Goal: Communication & Community: Connect with others

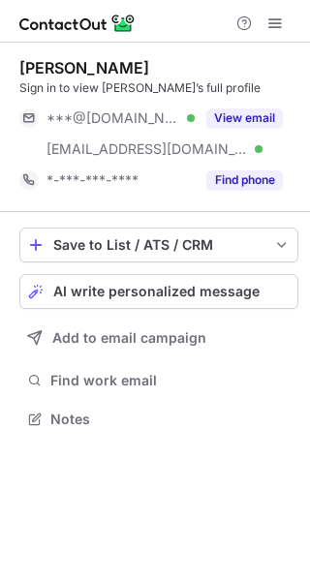
scroll to position [406, 310]
click at [129, 293] on span "AI write personalized message" at bounding box center [156, 292] width 206 height 16
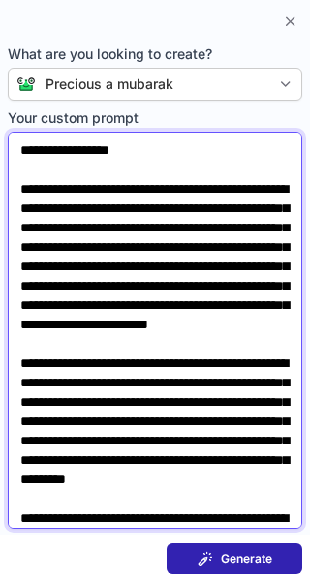
click at [165, 347] on textarea "Your custom prompt" at bounding box center [155, 330] width 295 height 397
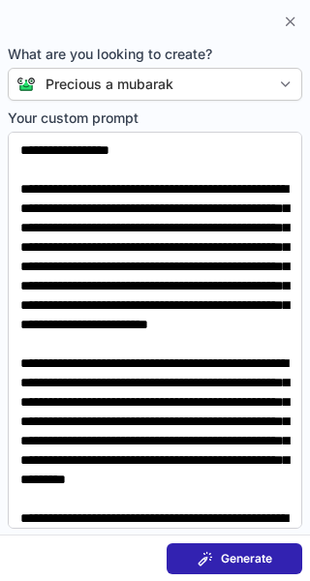
click at [207, 562] on span at bounding box center [206, 559] width 16 height 16
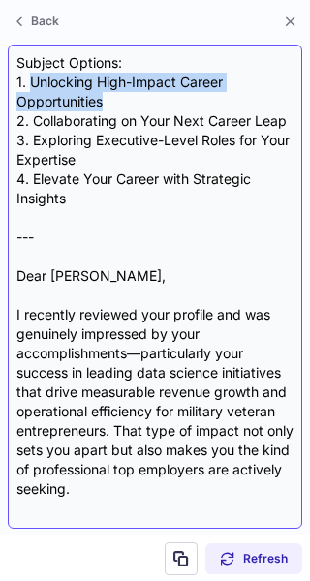
drag, startPoint x: 124, startPoint y: 102, endPoint x: 30, endPoint y: 82, distance: 96.0
click at [30, 82] on div "Subject Options: 1. Unlocking High-Impact Career Opportunities 2. Collaborating…" at bounding box center [154, 286] width 277 height 467
copy div "Unlocking High-Impact Career Opportunities"
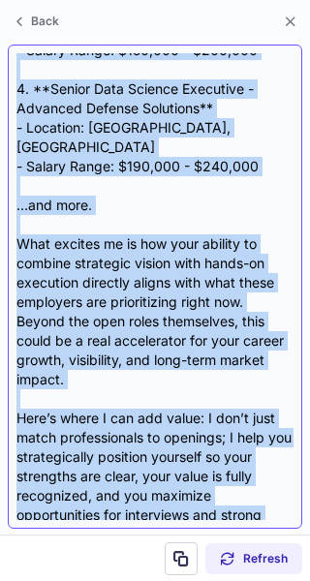
scroll to position [1374, 0]
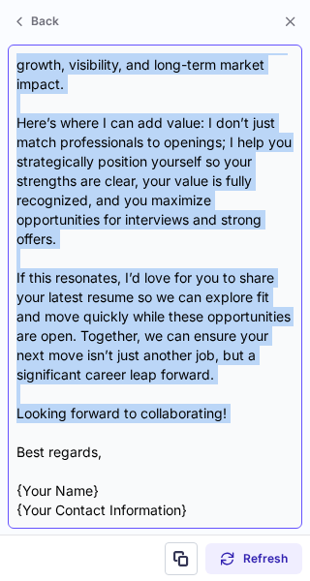
drag, startPoint x: 19, startPoint y: 276, endPoint x: 231, endPoint y: 404, distance: 246.9
click at [231, 404] on div "Subject Options: 1. Unlocking High-Impact Career Opportunities 2. Collaborating…" at bounding box center [154, 286] width 277 height 467
copy div "Dear Mitchell, I recently reviewed your profile and was genuinely impressed by …"
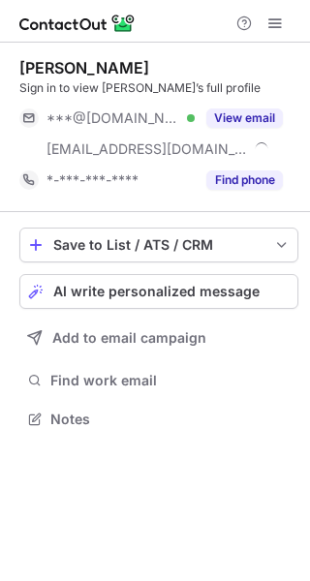
scroll to position [406, 310]
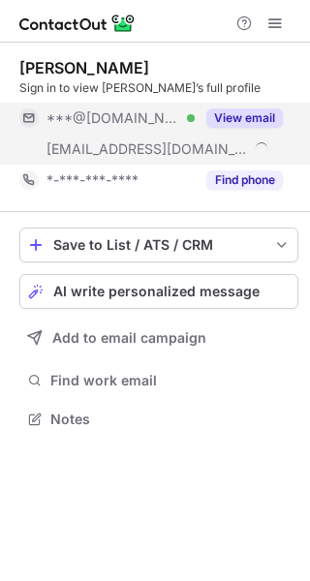
click at [254, 119] on button "View email" at bounding box center [244, 118] width 77 height 19
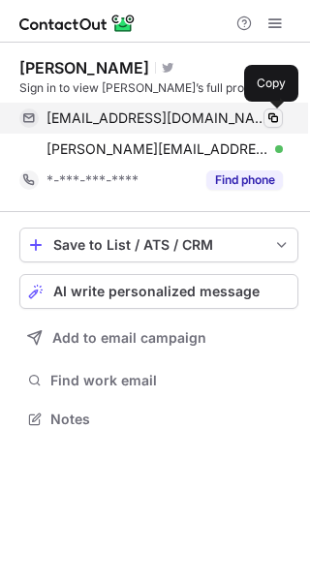
click at [277, 115] on span at bounding box center [273, 118] width 16 height 16
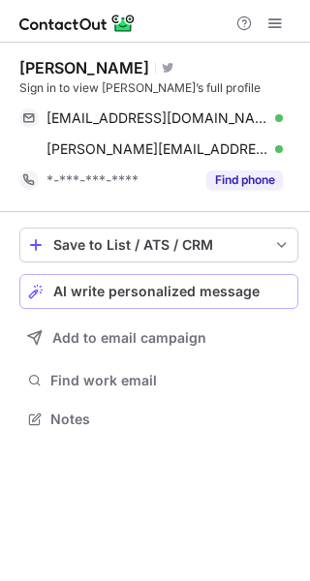
click at [228, 305] on button "AI write personalized message" at bounding box center [158, 291] width 279 height 35
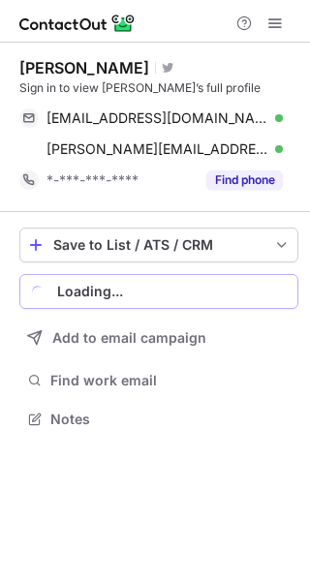
click at [228, 305] on body "[PERSON_NAME] Visit Twitter profile Sign in to view [PERSON_NAME]’s full profil…" at bounding box center [155, 290] width 310 height 581
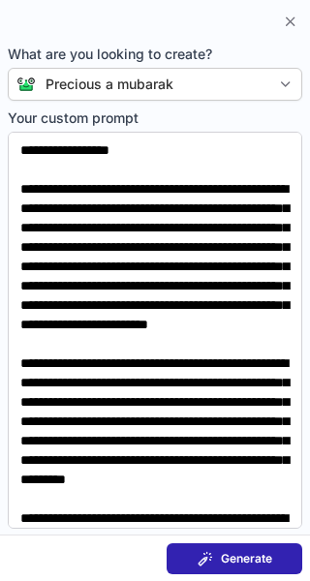
click at [265, 548] on button "Generate" at bounding box center [235, 559] width 136 height 31
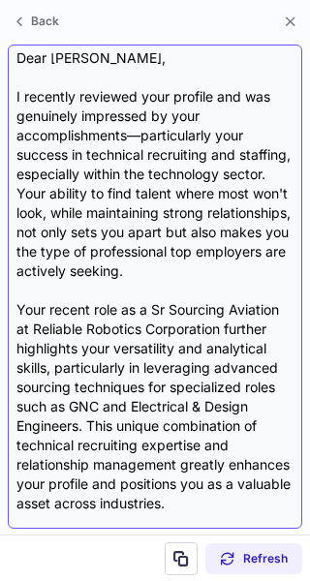
scroll to position [0, 0]
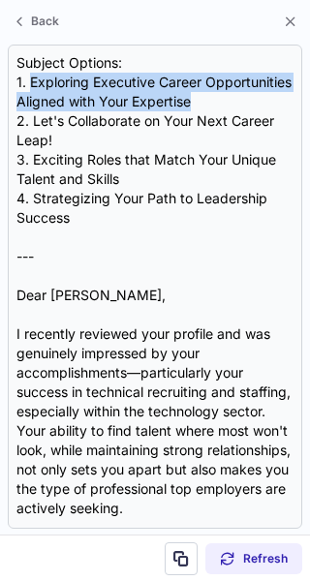
drag, startPoint x: 28, startPoint y: 78, endPoint x: 374, endPoint y: 95, distance: 346.3
click at [309, 95] on html "[PERSON_NAME] Visit Twitter profile Sign in to view [PERSON_NAME]’s full profil…" at bounding box center [155, 290] width 310 height 581
copy div "Exploring Executive Career Opportunities Aligned with Your Expertise"
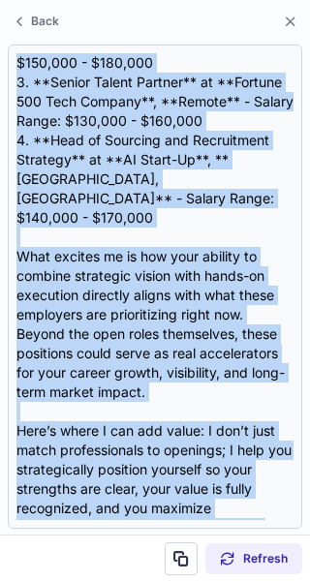
scroll to position [1199, 0]
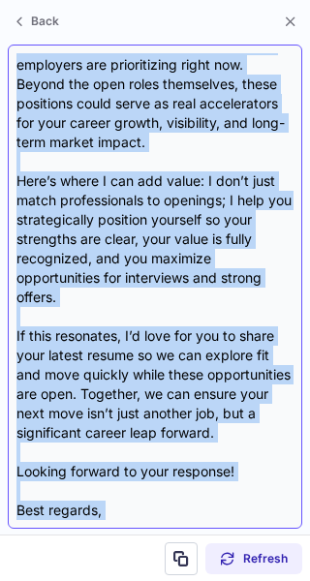
drag, startPoint x: 16, startPoint y: 298, endPoint x: 91, endPoint y: 513, distance: 226.7
click at [91, 513] on div "Subject Options: 1. Exploring Executive Career Opportunities Aligned with Your …" at bounding box center [154, 286] width 277 height 467
click at [65, 492] on div "Subject Options: 1. Exploring Executive Career Opportunities Aligned with Your …" at bounding box center [154, 286] width 277 height 467
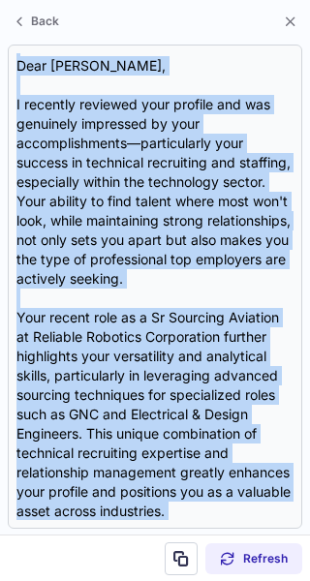
scroll to position [0, 0]
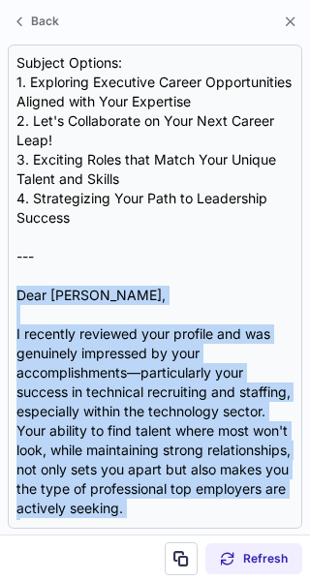
drag, startPoint x: 238, startPoint y: 421, endPoint x: -1, endPoint y: 300, distance: 268.2
click at [0, 300] on html "[PERSON_NAME] Visit Twitter profile Sign in to view [PERSON_NAME]’s full profil…" at bounding box center [155, 290] width 310 height 581
copy div "Lore Ipsu, D sitametc adipisci elit seddoei tem inc utlaboree doloremag al enim…"
